Goal: Information Seeking & Learning: Understand process/instructions

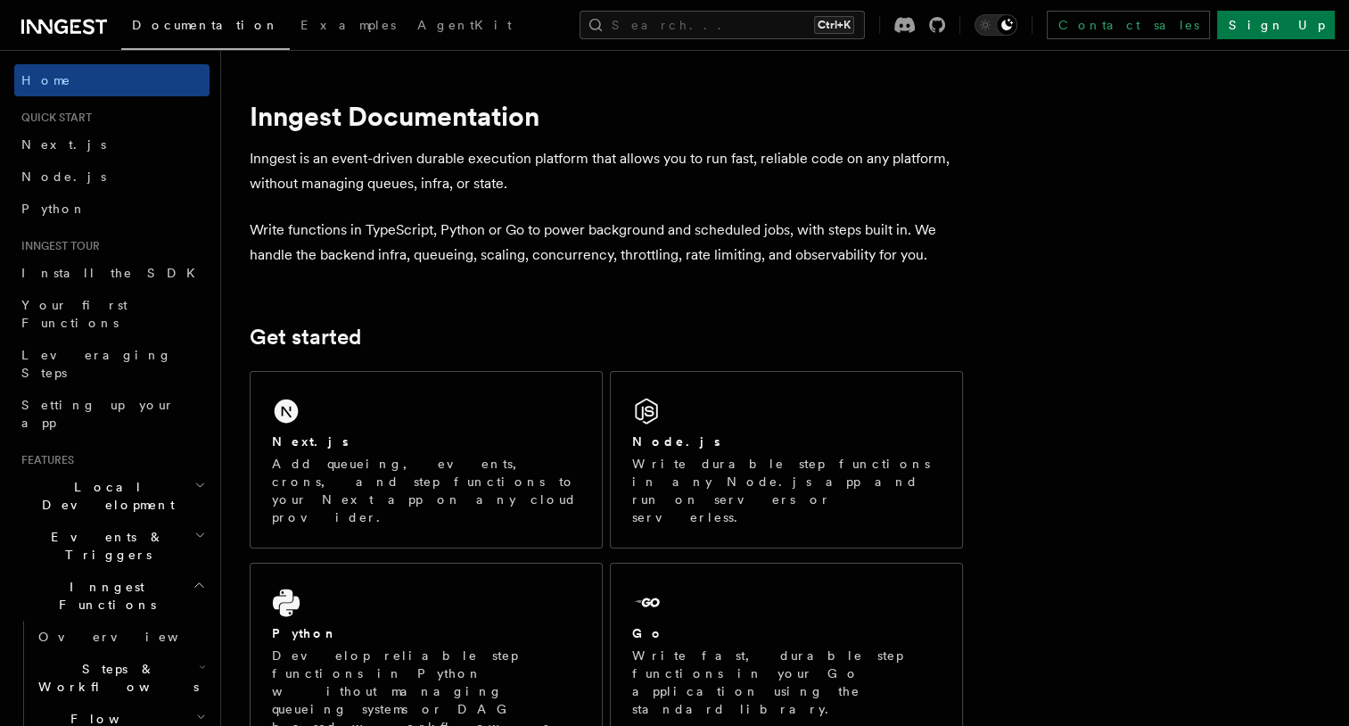
click at [556, 473] on p "Add queueing, events, crons, and step functions to your Next app on any cloud p…" at bounding box center [426, 490] width 309 height 71
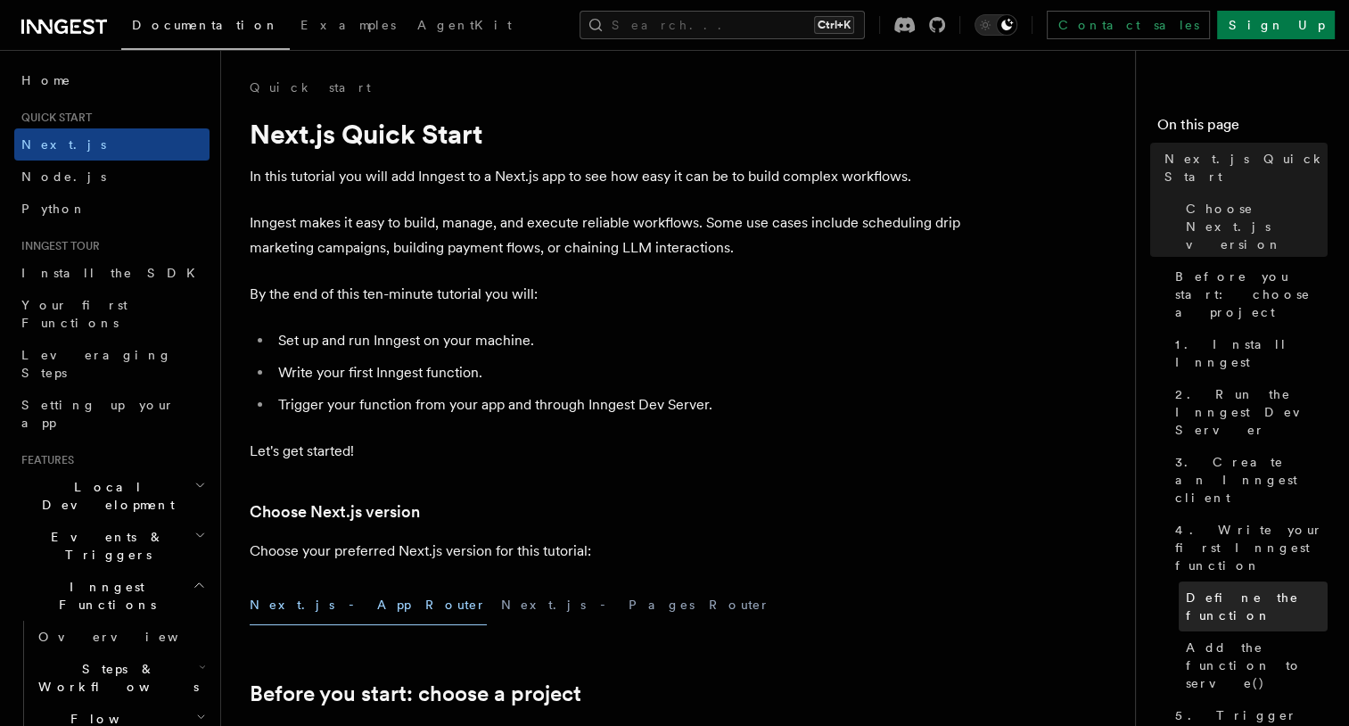
click at [1270, 589] on span "Define the function" at bounding box center [1257, 607] width 142 height 36
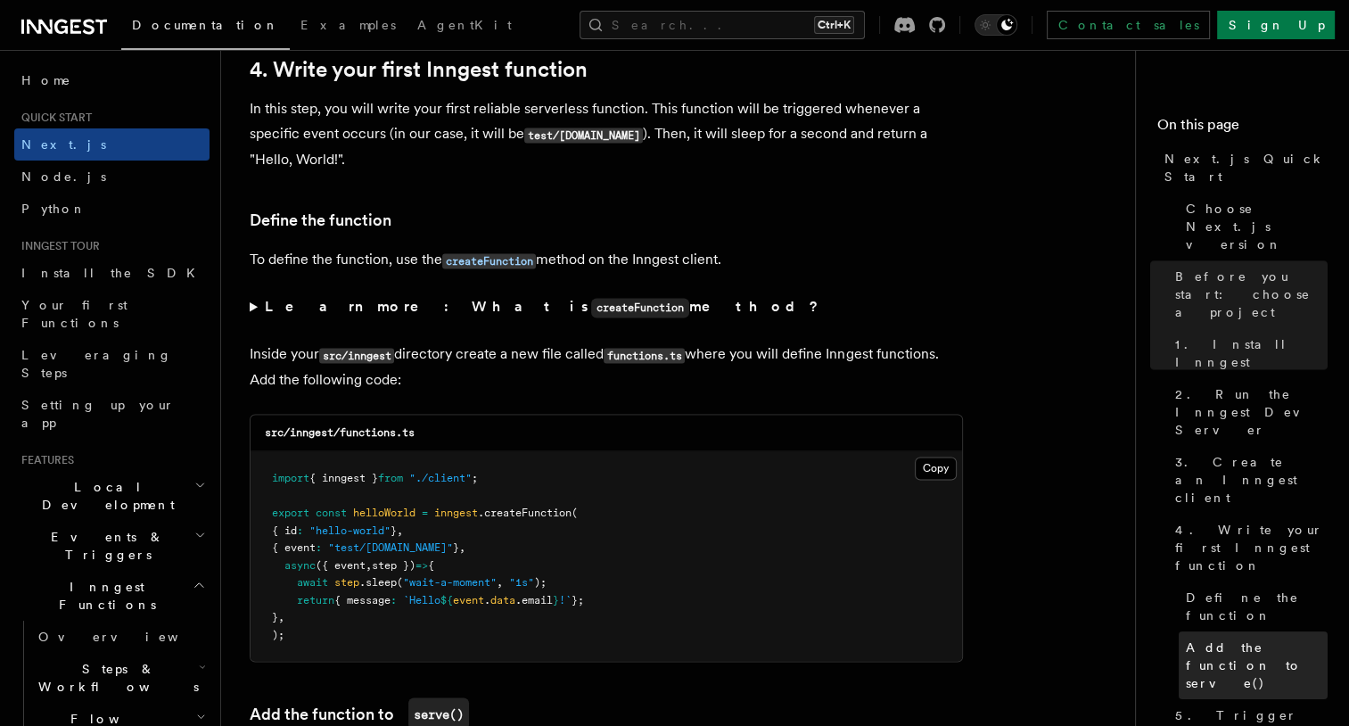
scroll to position [3019, 0]
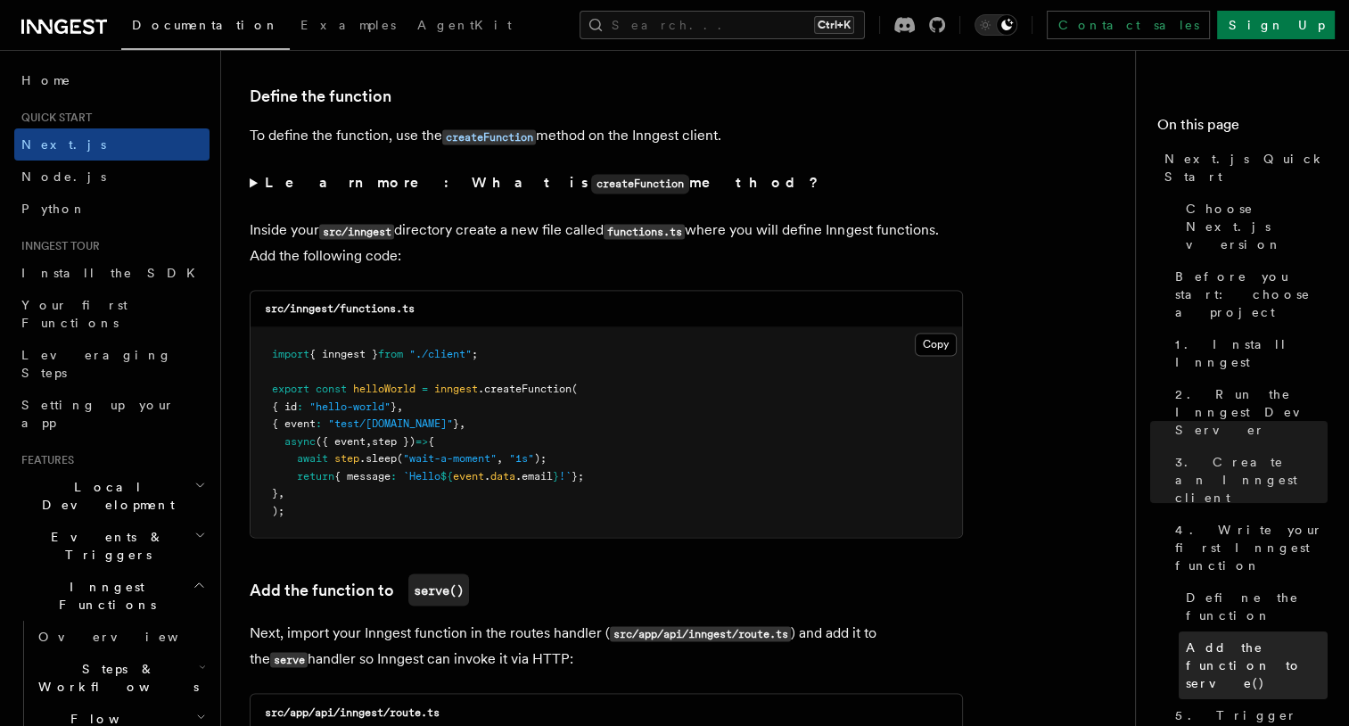
click at [1236, 638] on span "Add the function to serve()" at bounding box center [1257, 665] width 142 height 54
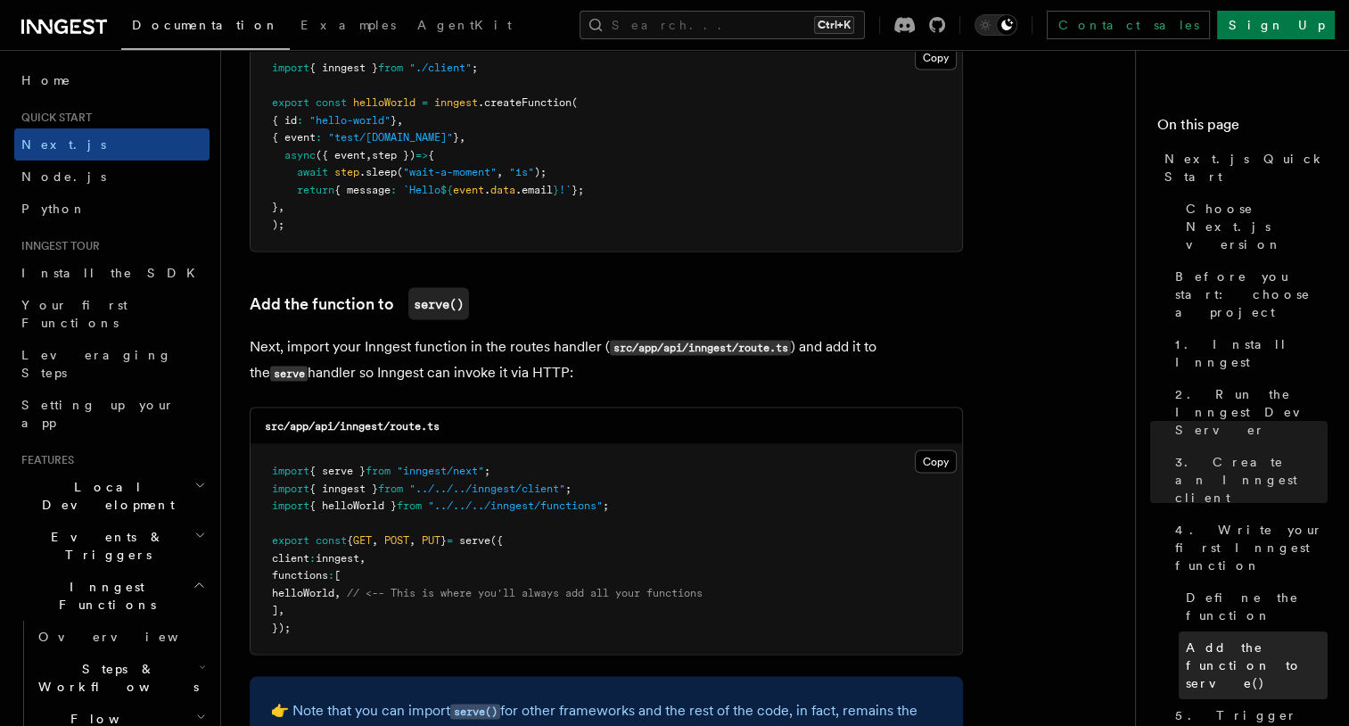
scroll to position [3510, 0]
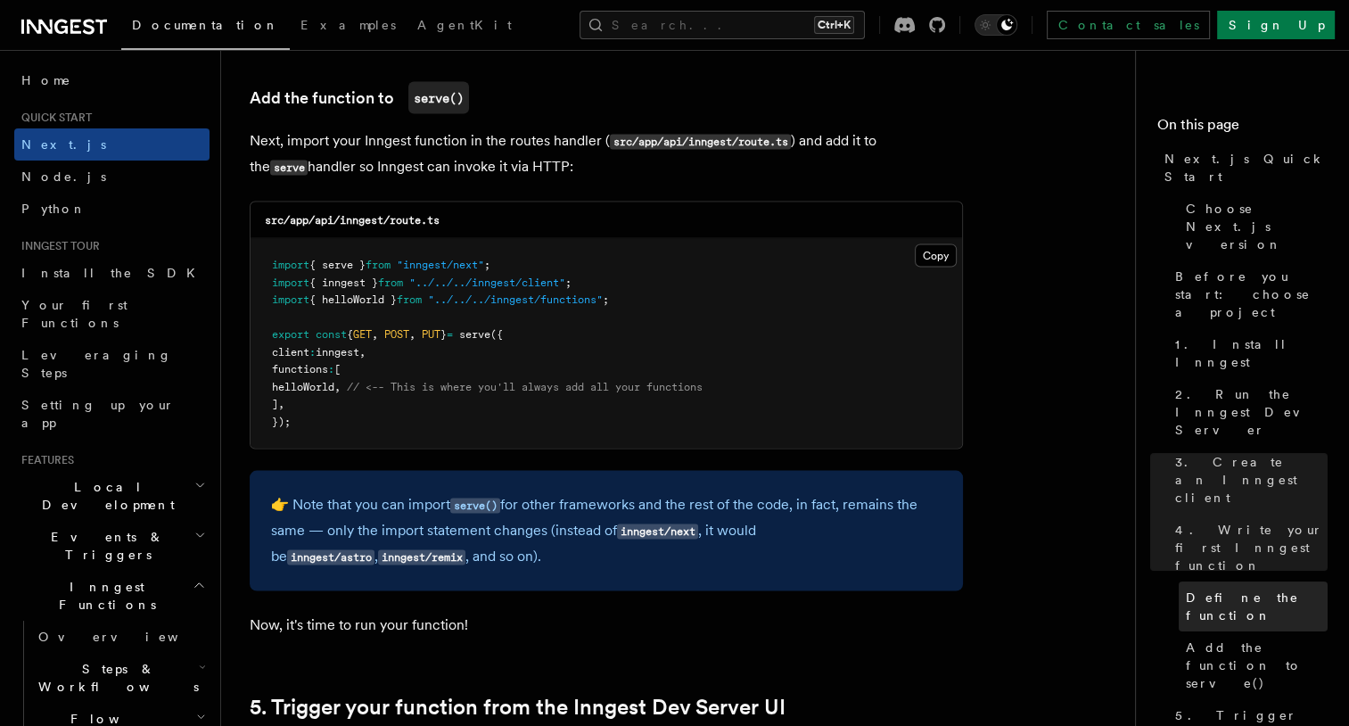
click at [1208, 581] on link "Define the function" at bounding box center [1253, 606] width 149 height 50
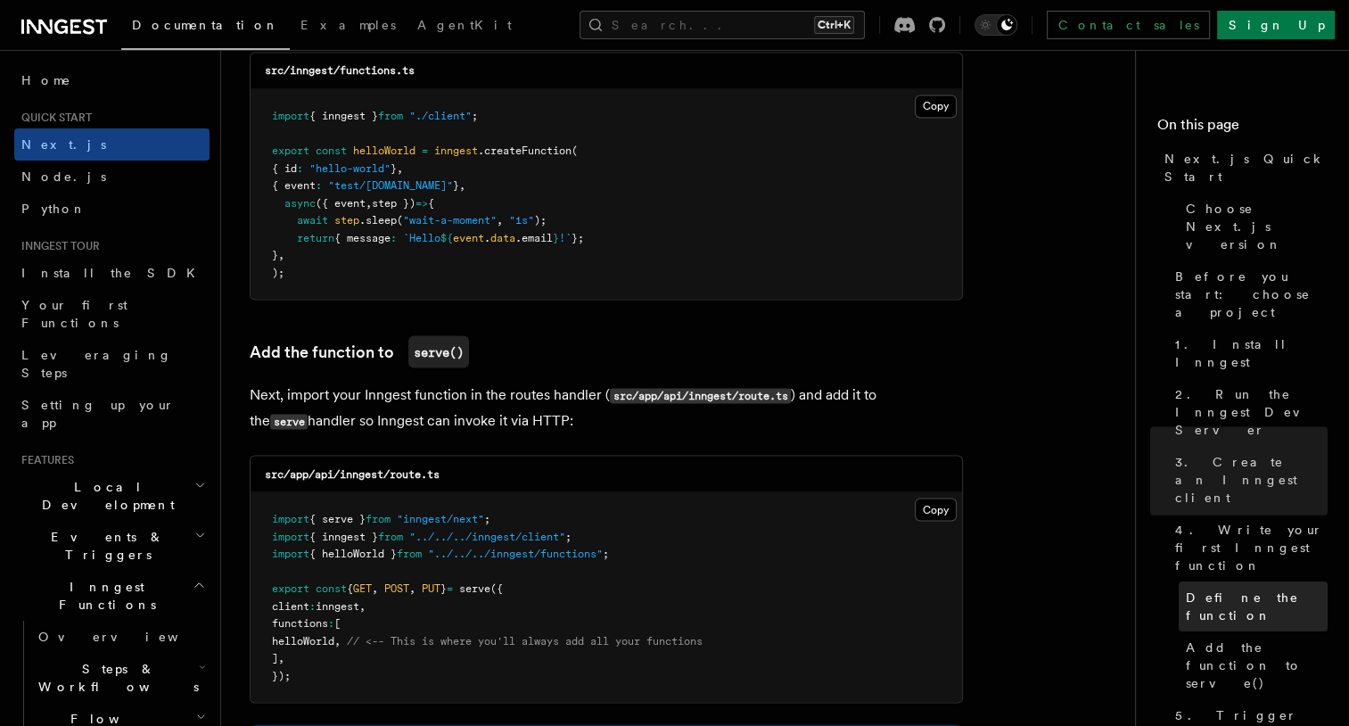
scroll to position [3019, 0]
